Goal: Task Accomplishment & Management: Manage account settings

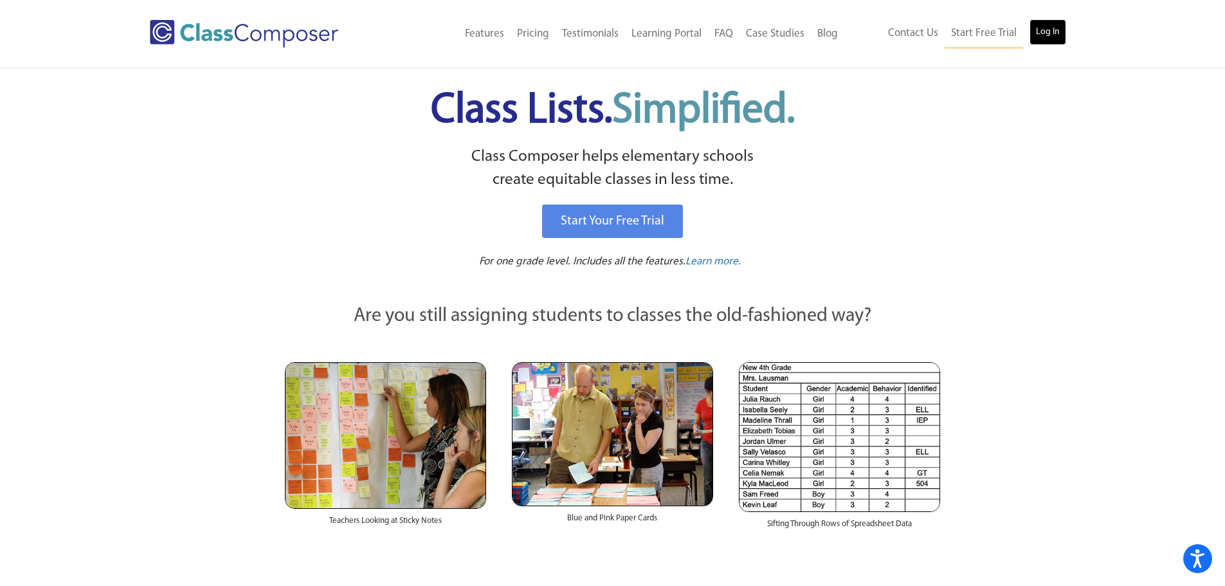
click at [1036, 33] on link "Log In" at bounding box center [1047, 32] width 37 height 26
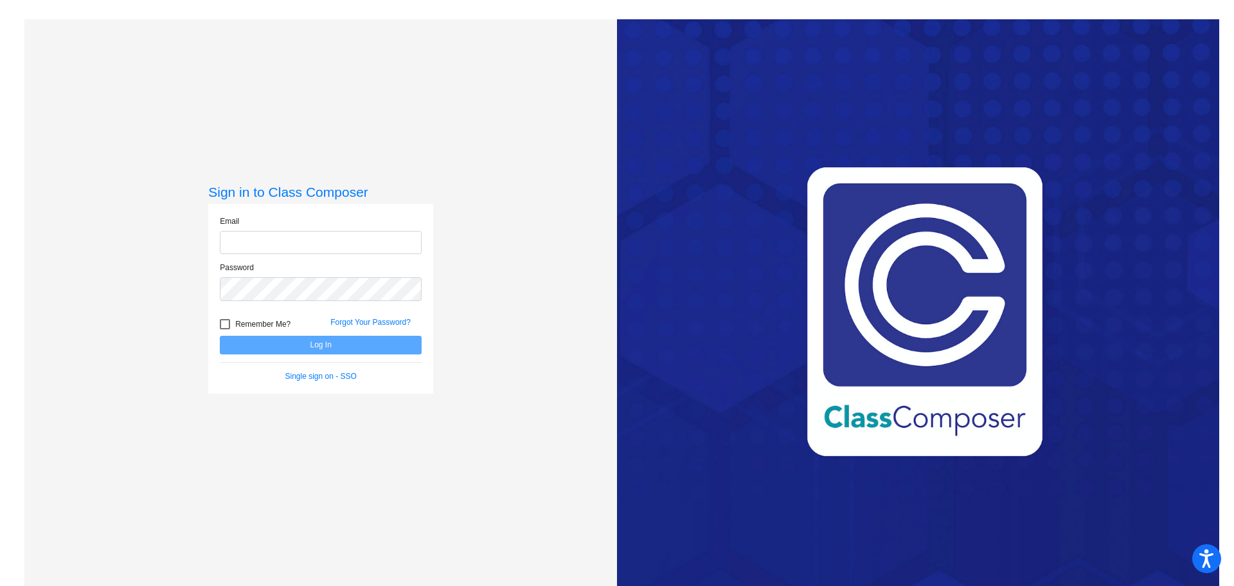
type input "[EMAIL_ADDRESS][DOMAIN_NAME]"
click at [363, 344] on button "Log In" at bounding box center [321, 345] width 202 height 19
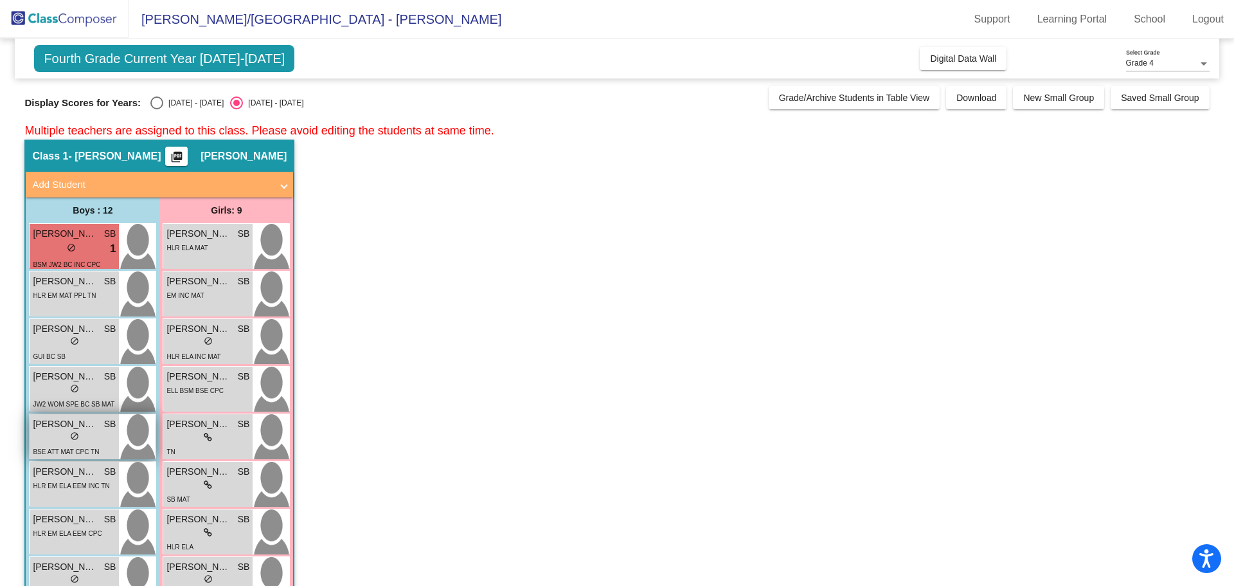
click at [95, 437] on div "lock do_not_disturb_alt" at bounding box center [74, 438] width 83 height 14
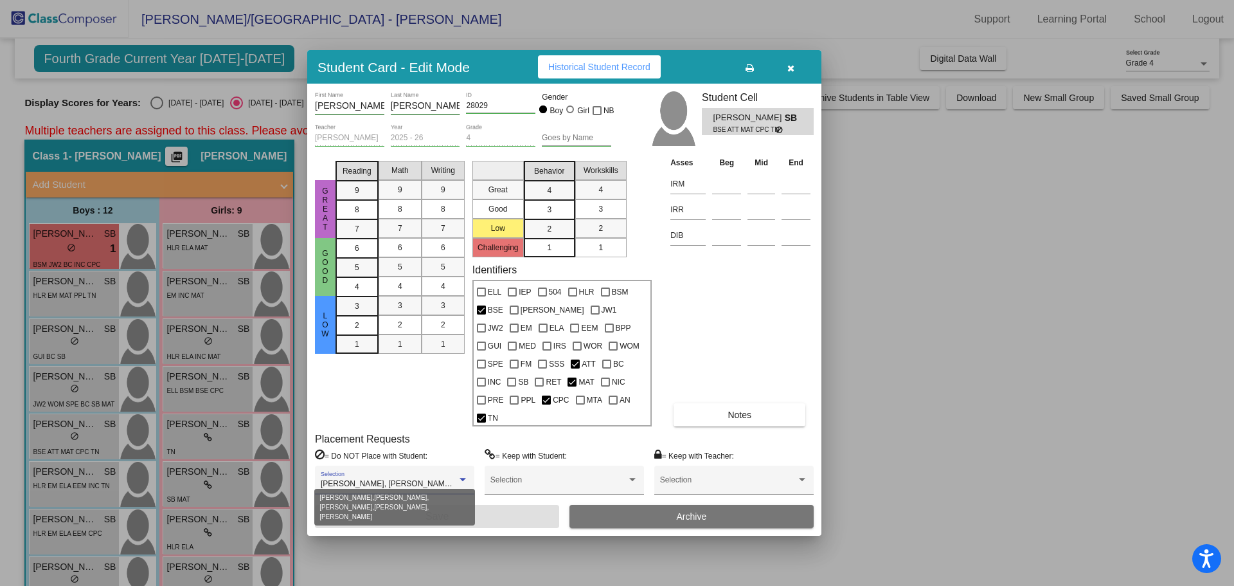
click at [464, 478] on div at bounding box center [463, 479] width 6 height 3
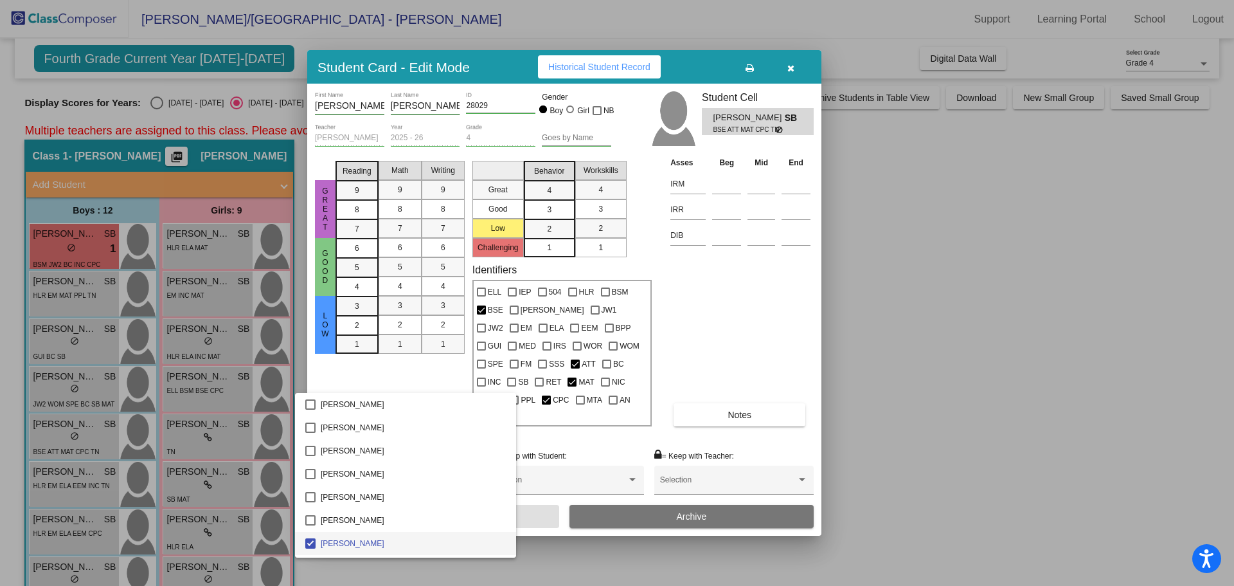
scroll to position [68, 0]
click at [560, 431] on div at bounding box center [617, 293] width 1234 height 586
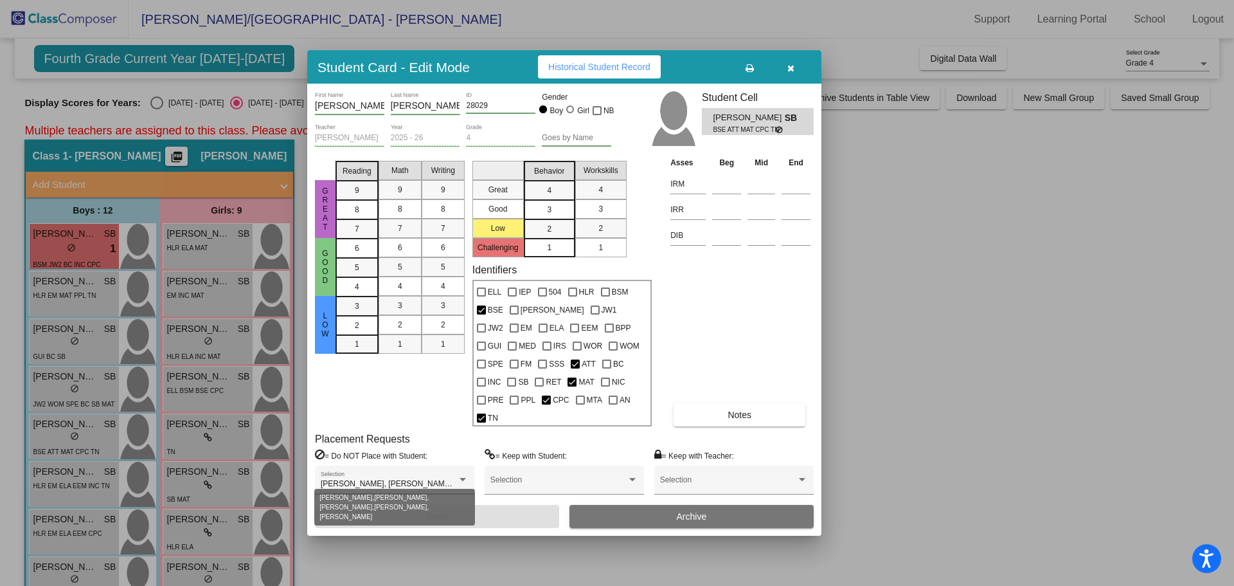
click at [463, 478] on div at bounding box center [463, 479] width 6 height 3
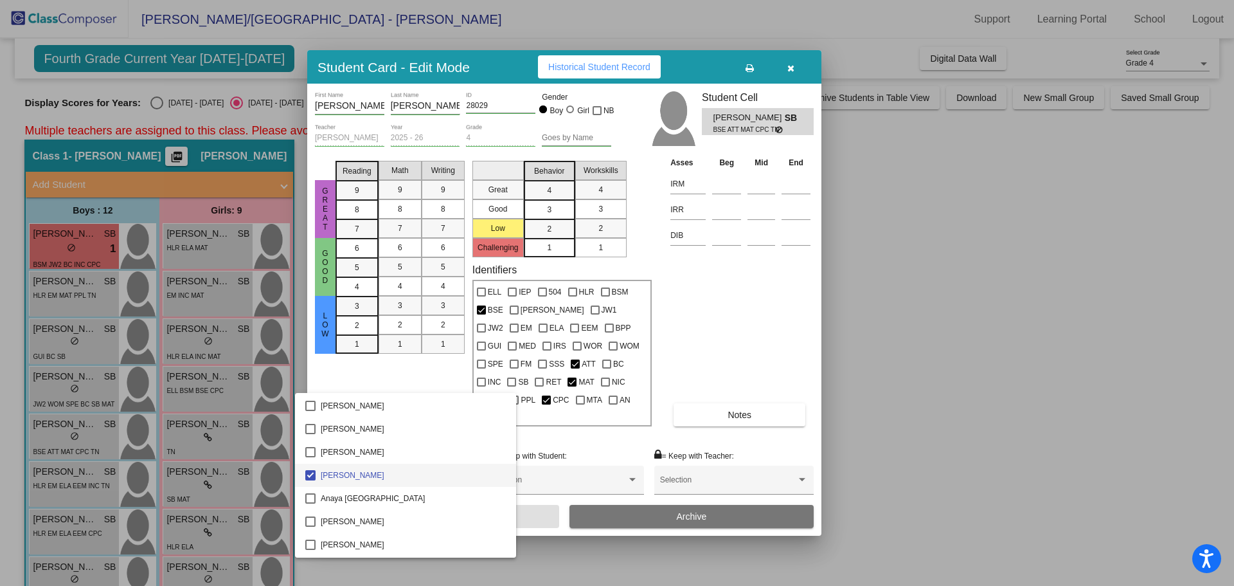
click at [531, 439] on div at bounding box center [617, 293] width 1234 height 586
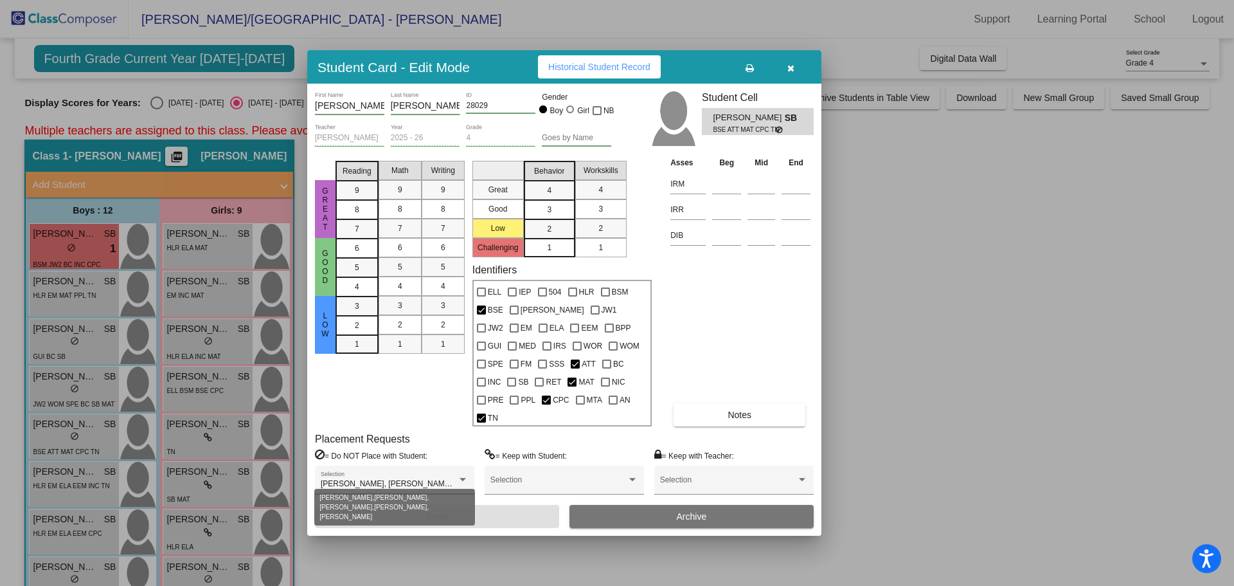
click at [463, 475] on div at bounding box center [463, 479] width 12 height 9
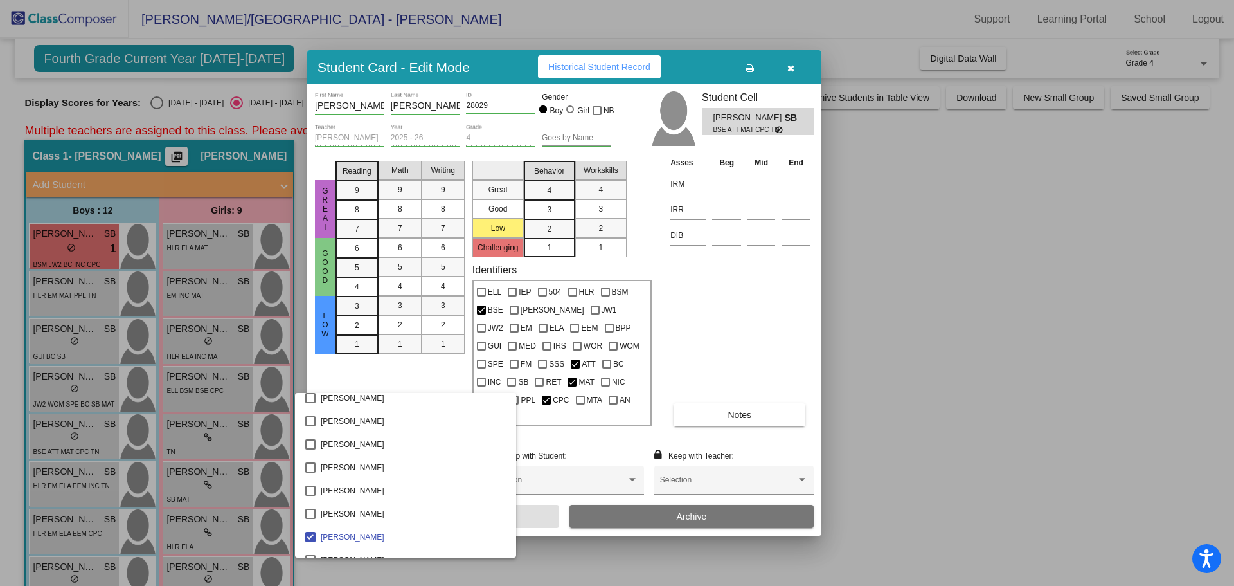
scroll to position [2061, 0]
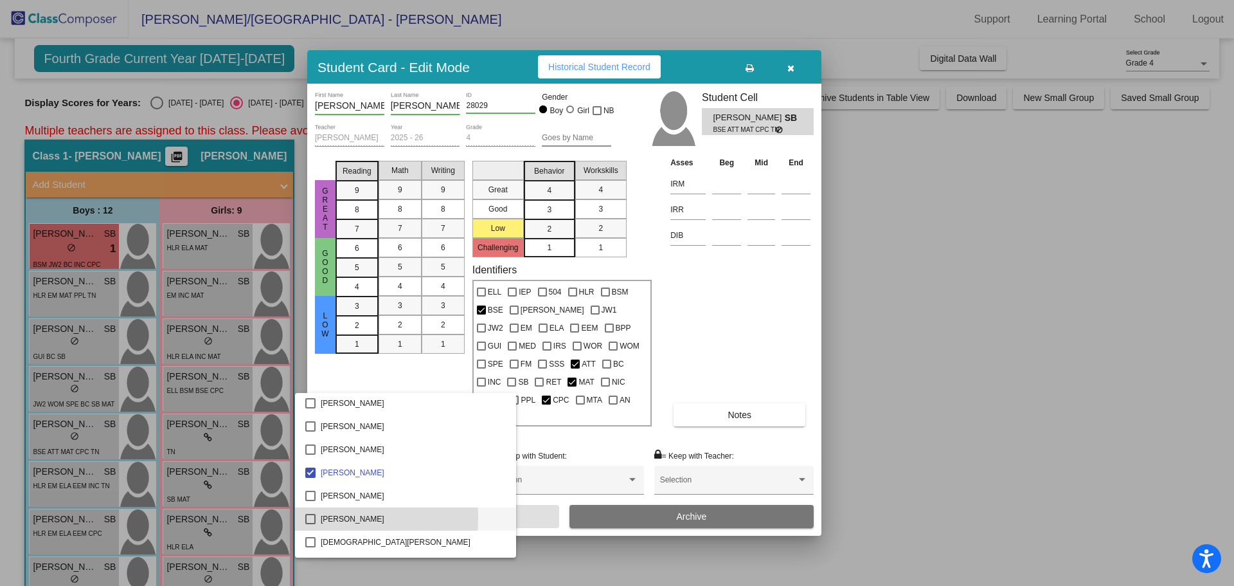
click at [314, 518] on mat-pseudo-checkbox at bounding box center [310, 519] width 10 height 10
click at [541, 426] on div at bounding box center [617, 293] width 1234 height 586
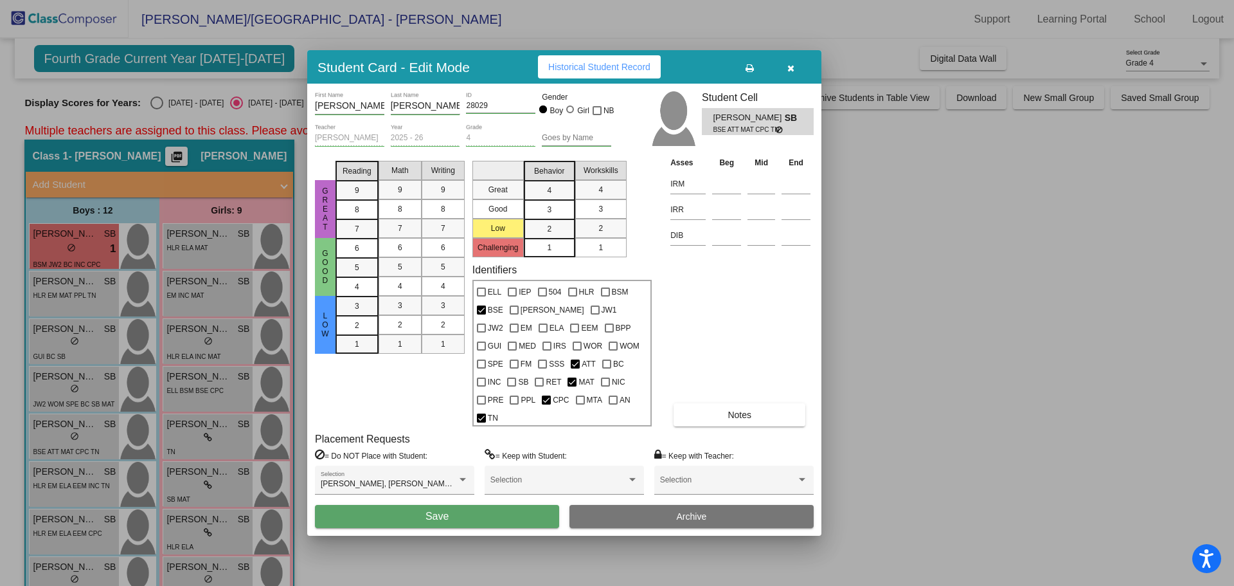
click at [445, 510] on span "Save" at bounding box center [437, 515] width 23 height 11
